Goal: Contribute content: Contribute content

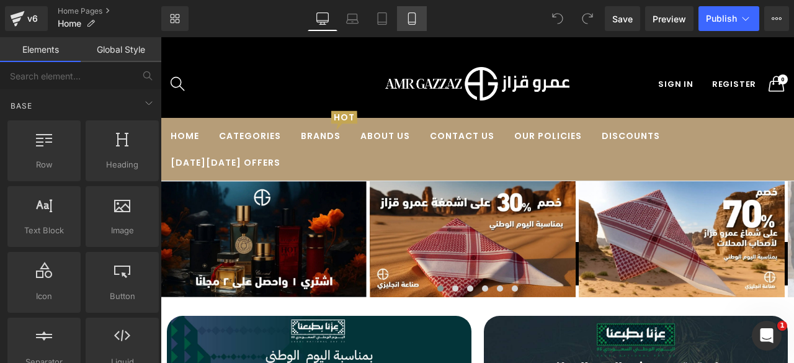
click at [409, 17] on icon at bounding box center [412, 18] width 12 height 12
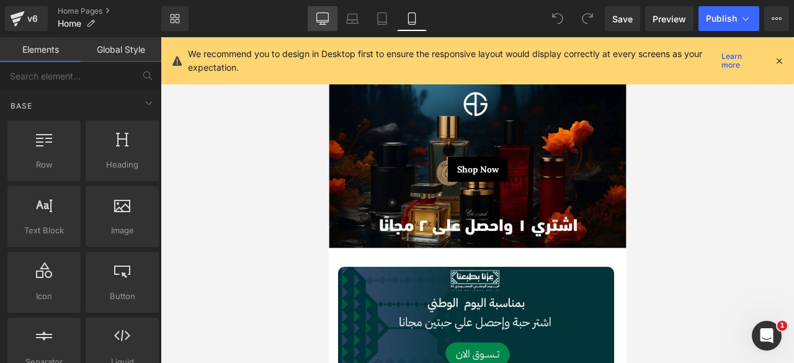
click at [327, 18] on icon at bounding box center [322, 18] width 12 height 12
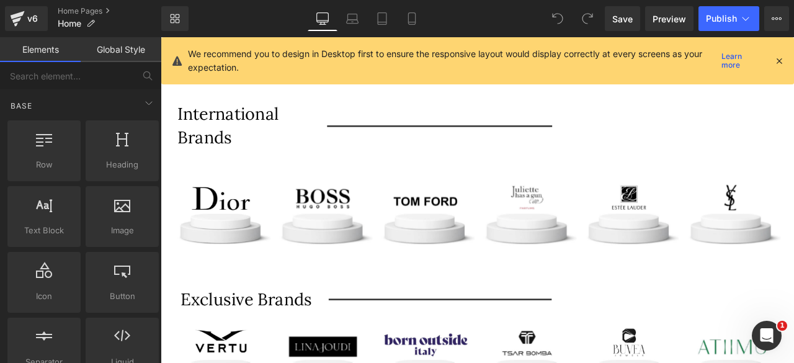
scroll to position [675, 0]
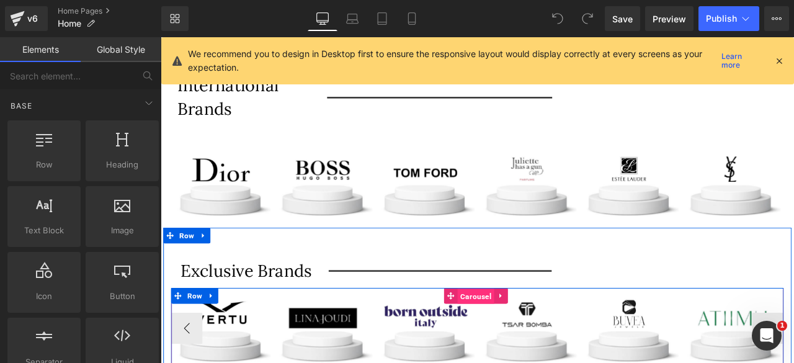
click at [530, 339] on span "Carousel" at bounding box center [534, 344] width 43 height 19
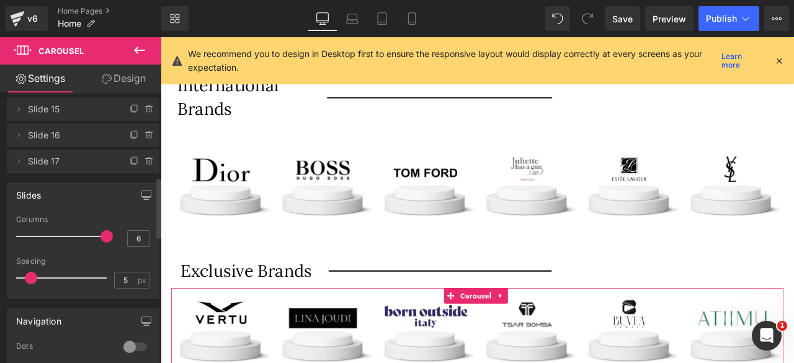
scroll to position [377, 0]
click at [130, 158] on icon at bounding box center [135, 159] width 10 height 10
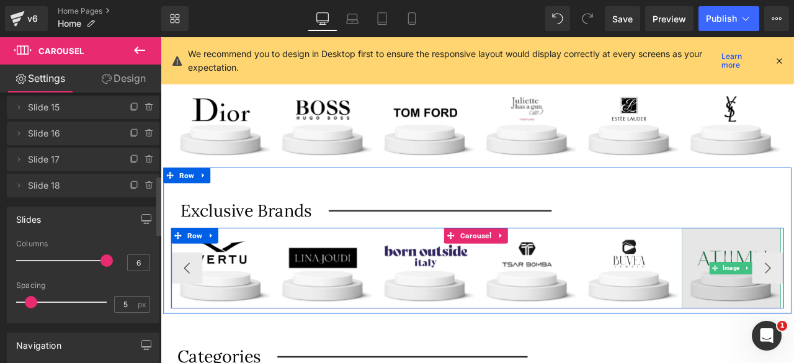
scroll to position [750, 0]
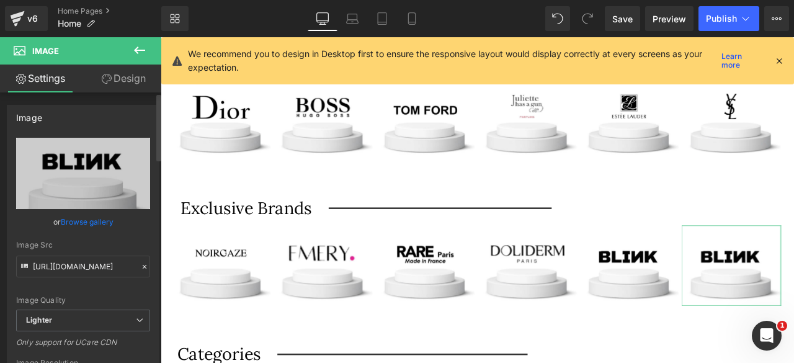
click at [83, 223] on link "Browse gallery" at bounding box center [87, 222] width 53 height 22
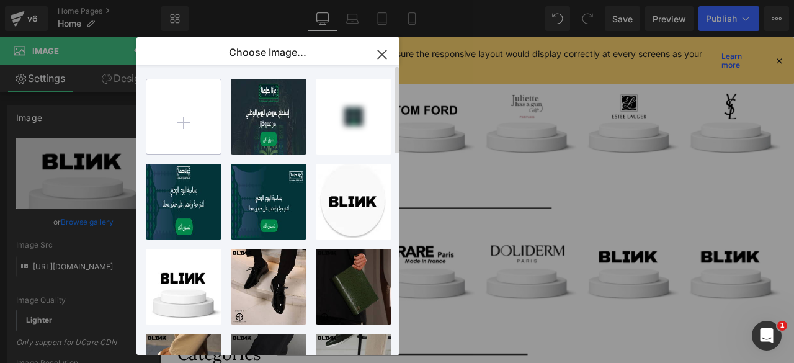
click at [181, 121] on input "file" at bounding box center [183, 116] width 74 height 74
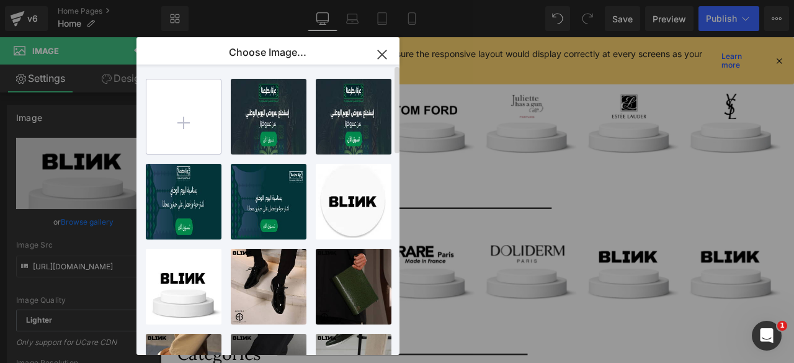
type input "C:\fakepath\Artboard – 440.png"
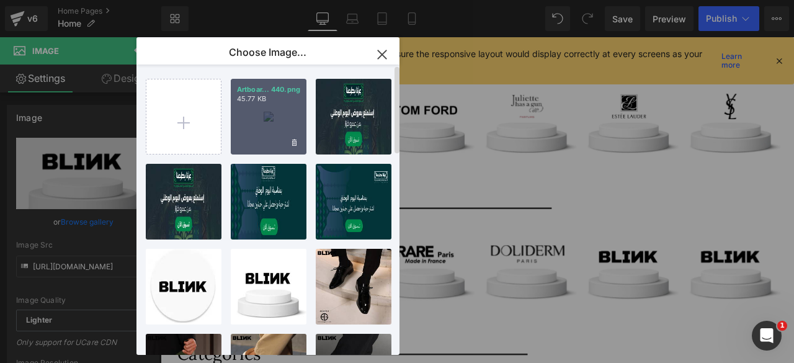
click at [279, 116] on div "Artboar... 440.png 45.77 KB" at bounding box center [269, 117] width 76 height 76
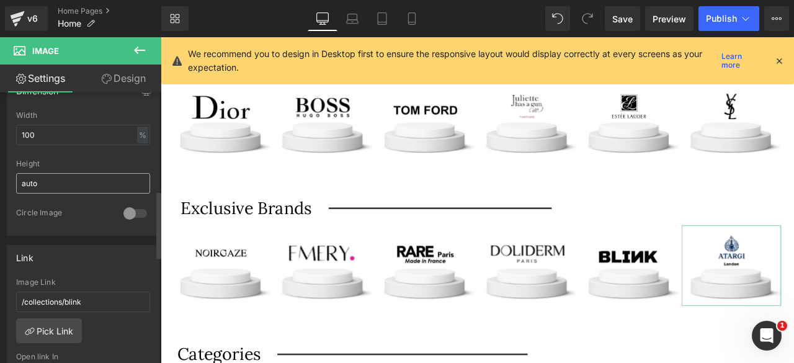
scroll to position [393, 0]
click at [73, 293] on input "/collections/blink" at bounding box center [83, 300] width 134 height 20
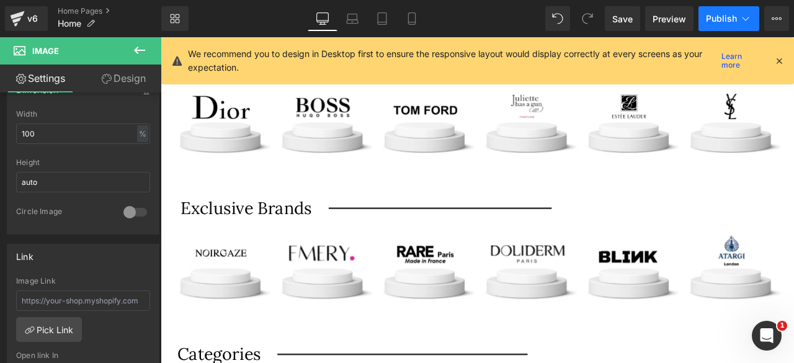
click at [724, 19] on span "Publish" at bounding box center [721, 19] width 31 height 10
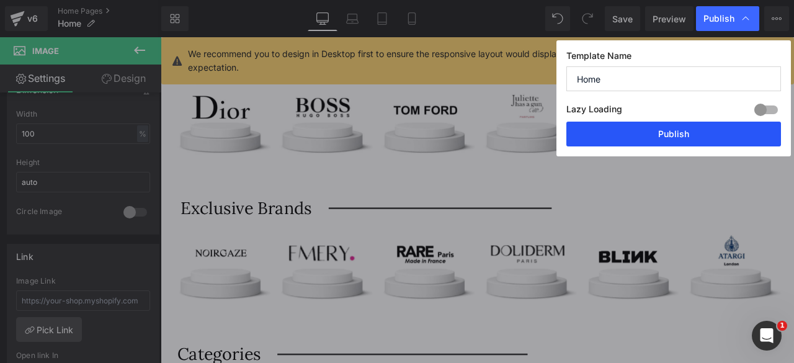
click at [656, 133] on button "Publish" at bounding box center [673, 134] width 215 height 25
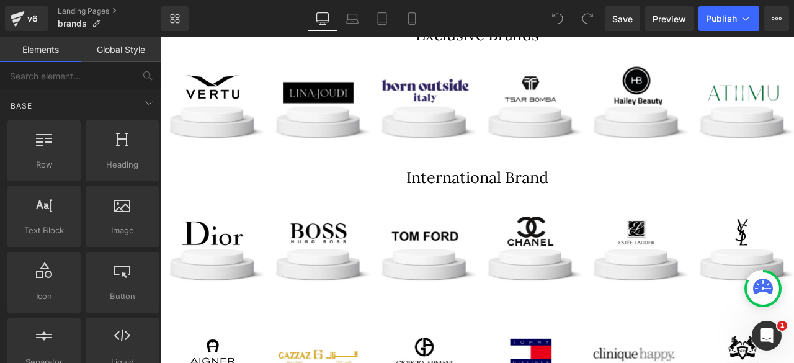
scroll to position [410, 0]
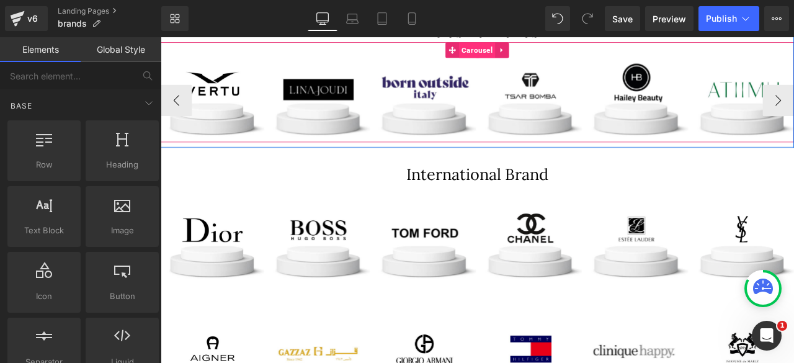
click at [536, 50] on span "Carousel" at bounding box center [535, 52] width 43 height 19
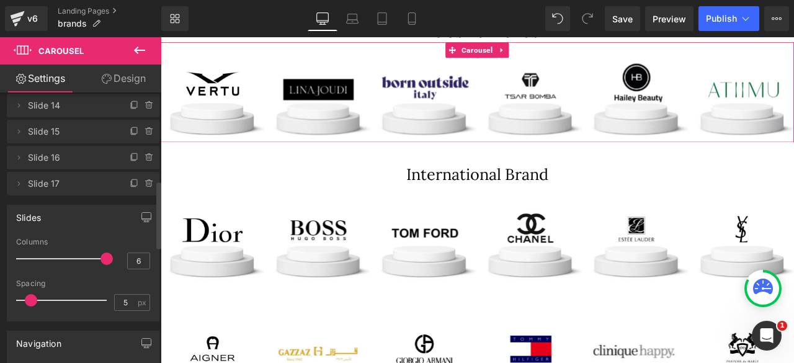
scroll to position [354, 0]
click at [130, 183] on icon at bounding box center [135, 183] width 10 height 10
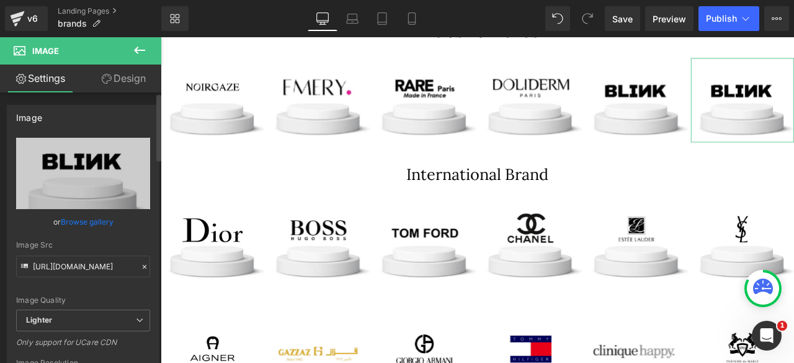
click at [83, 217] on link "Browse gallery" at bounding box center [87, 222] width 53 height 22
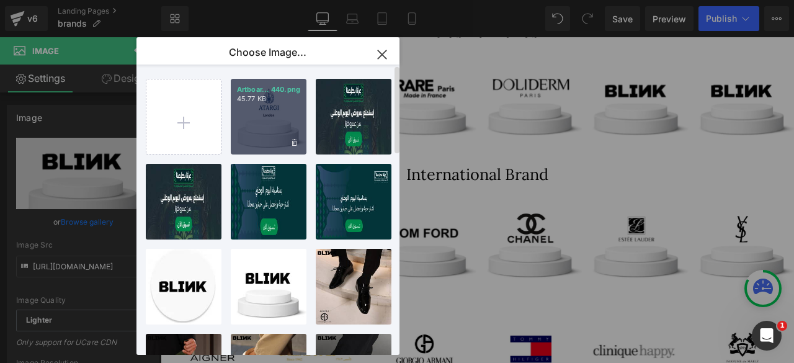
click at [270, 141] on div "Artboar... 440.png 45.77 KB" at bounding box center [269, 117] width 76 height 76
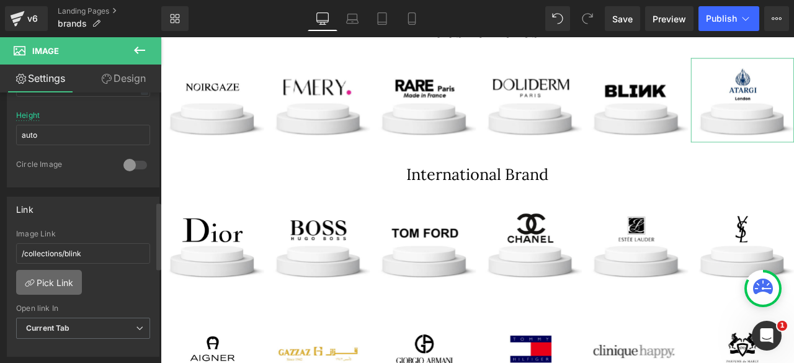
scroll to position [441, 0]
click at [86, 242] on input "/collections/blink" at bounding box center [83, 252] width 134 height 20
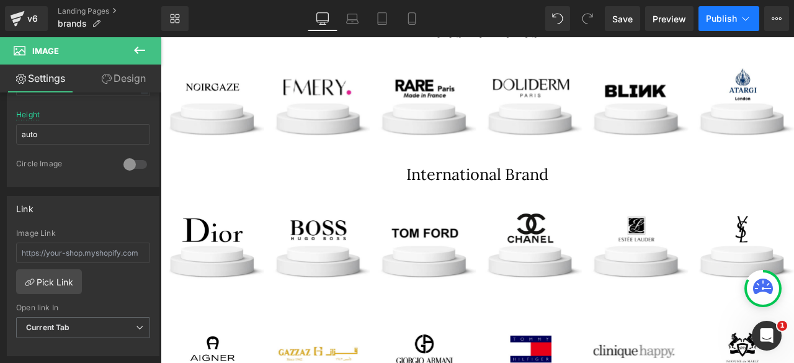
click at [739, 13] on button "Publish" at bounding box center [728, 18] width 61 height 25
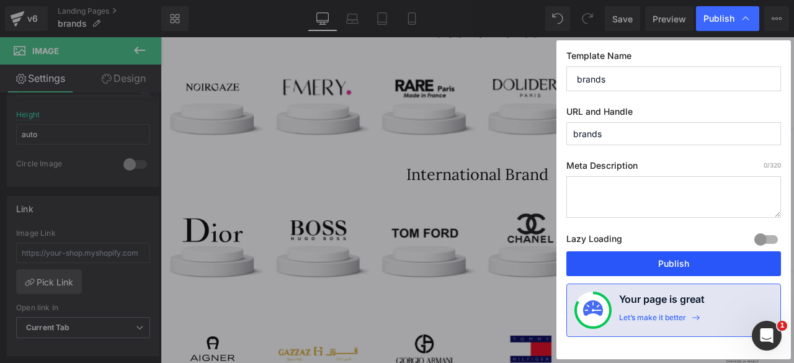
click at [658, 258] on button "Publish" at bounding box center [673, 263] width 215 height 25
